Goal: Task Accomplishment & Management: Use online tool/utility

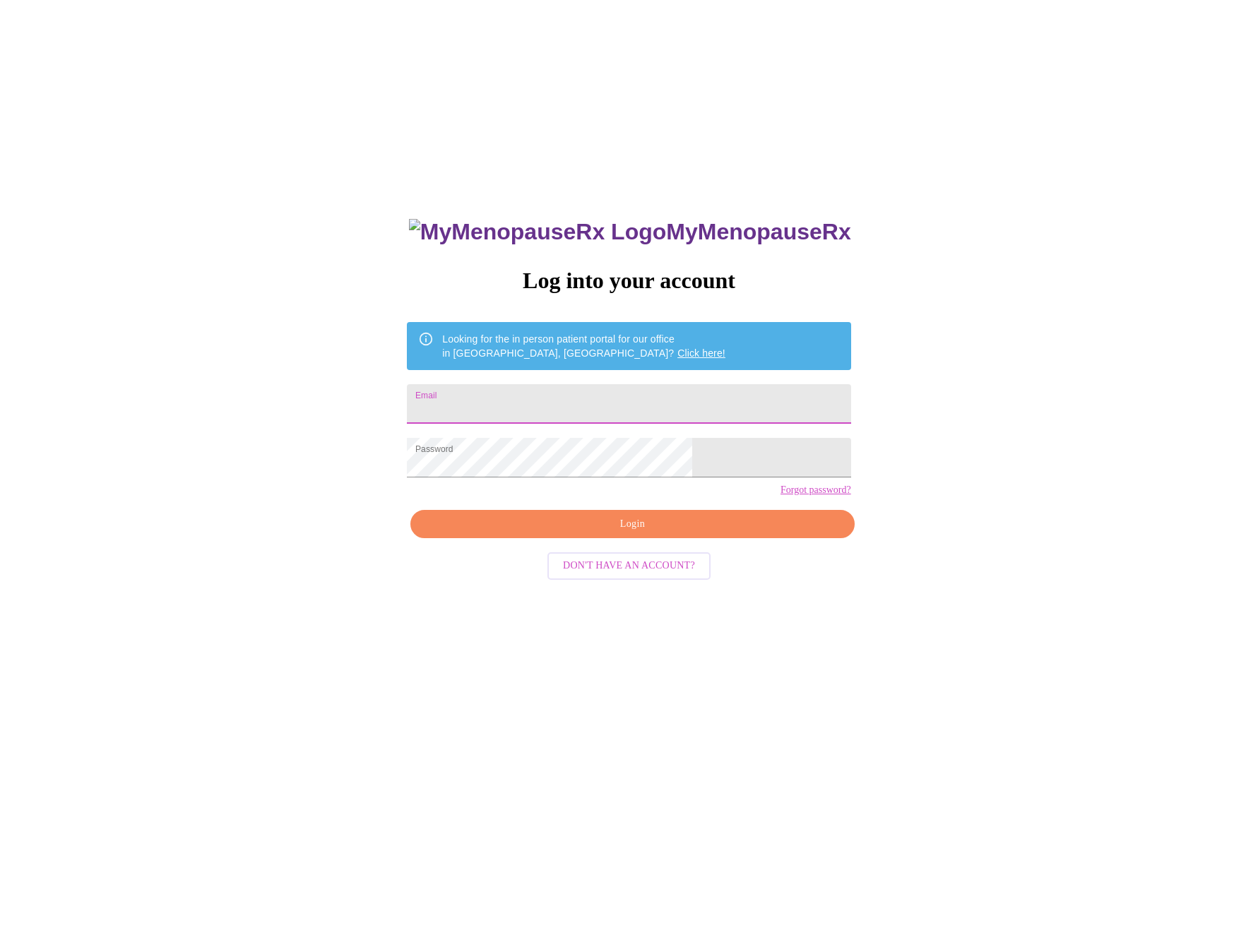
click at [535, 393] on input "Email" at bounding box center [628, 404] width 443 height 40
type input "[PERSON_NAME][EMAIL_ADDRESS][DOMAIN_NAME]"
click at [703, 533] on span "Login" at bounding box center [631, 524] width 411 height 18
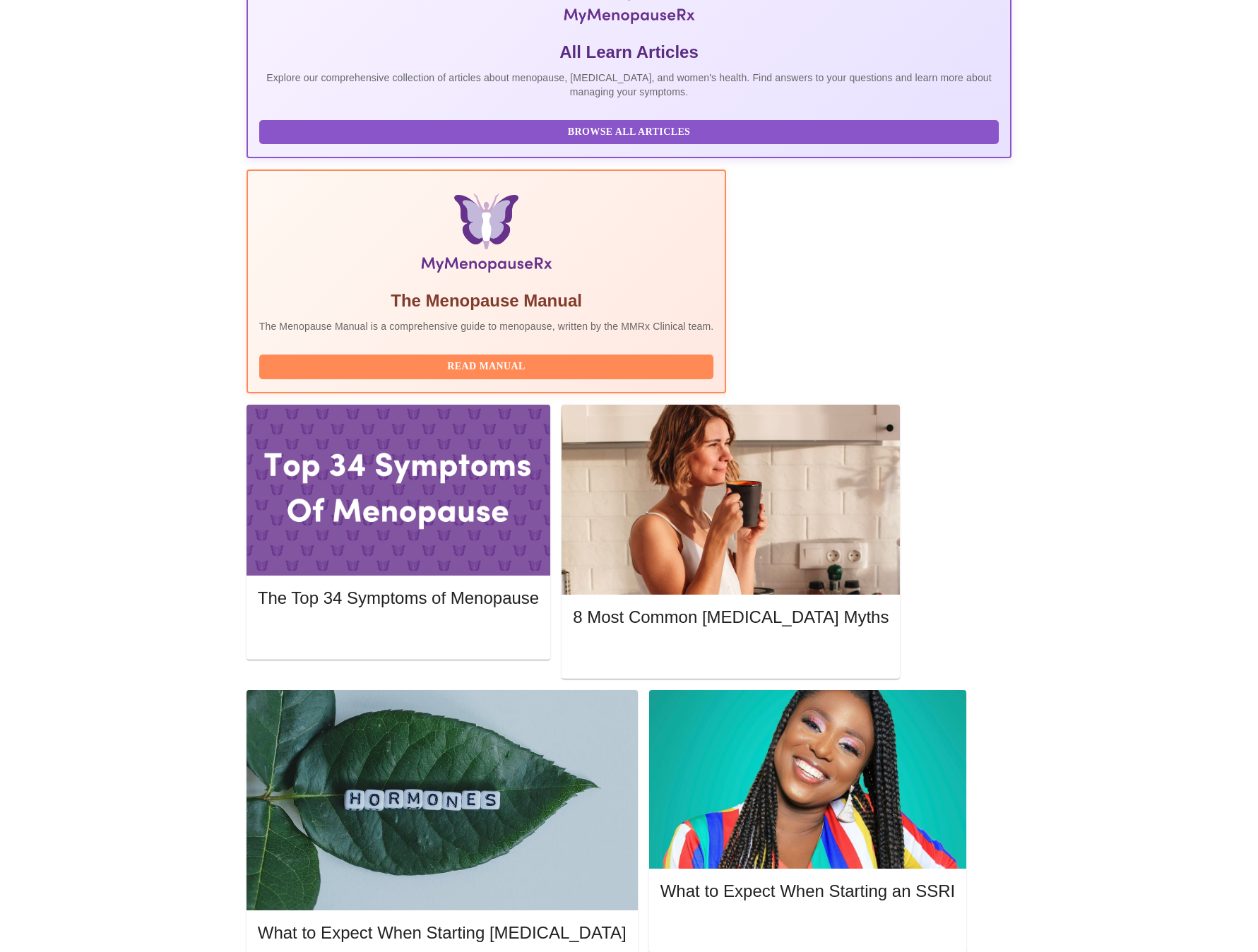
scroll to position [285, 0]
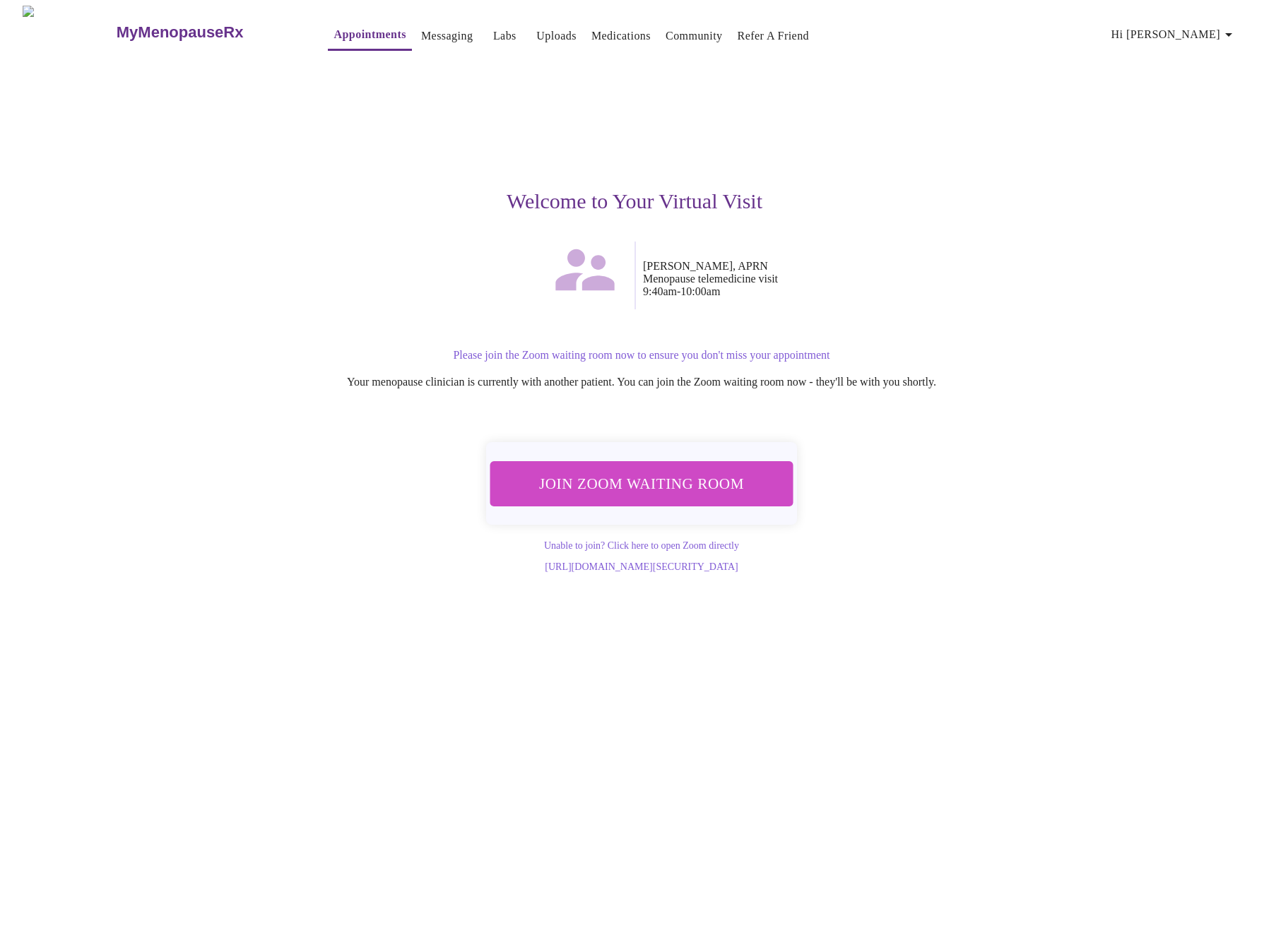
click at [652, 471] on span "Join Zoom Waiting Room" at bounding box center [641, 484] width 266 height 26
